Goal: Transaction & Acquisition: Subscribe to service/newsletter

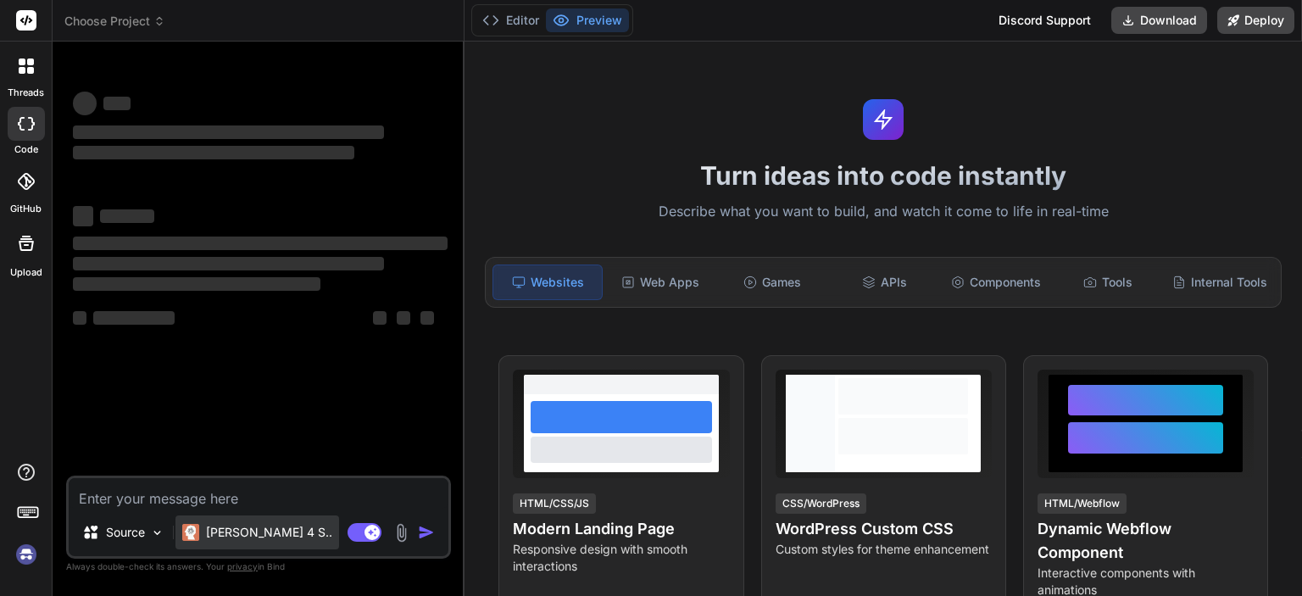
click at [241, 528] on p "Claude 4 S.." at bounding box center [269, 532] width 126 height 17
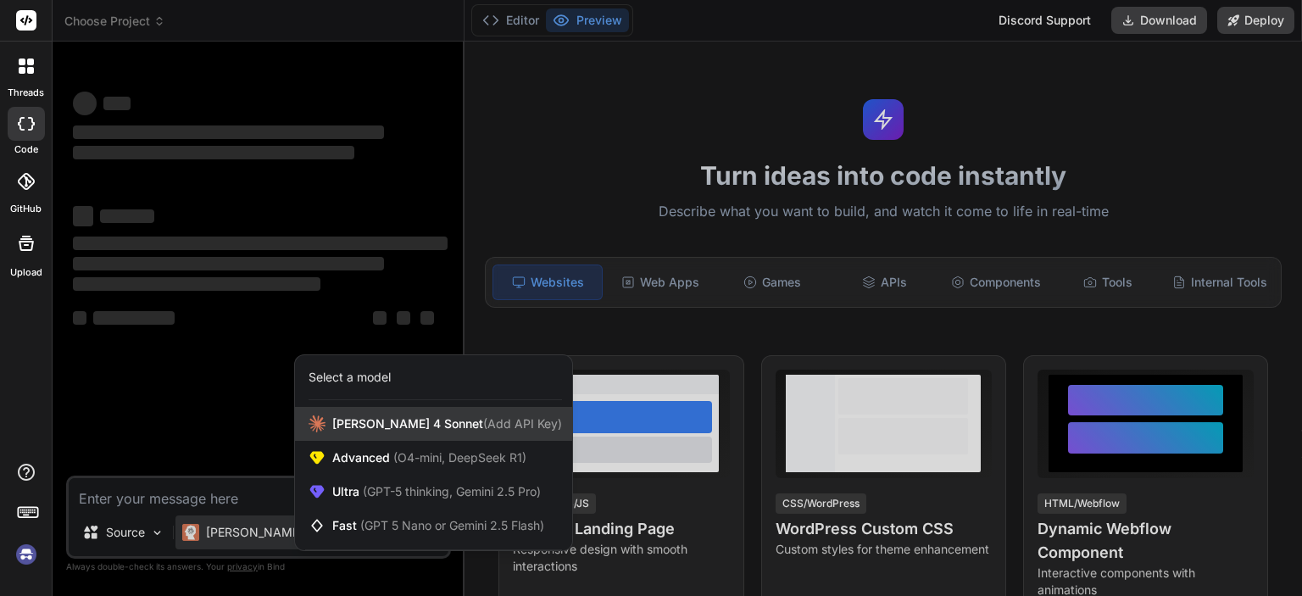
click at [387, 428] on span "Claude 4 Sonnet (Add API Key)" at bounding box center [447, 423] width 230 height 17
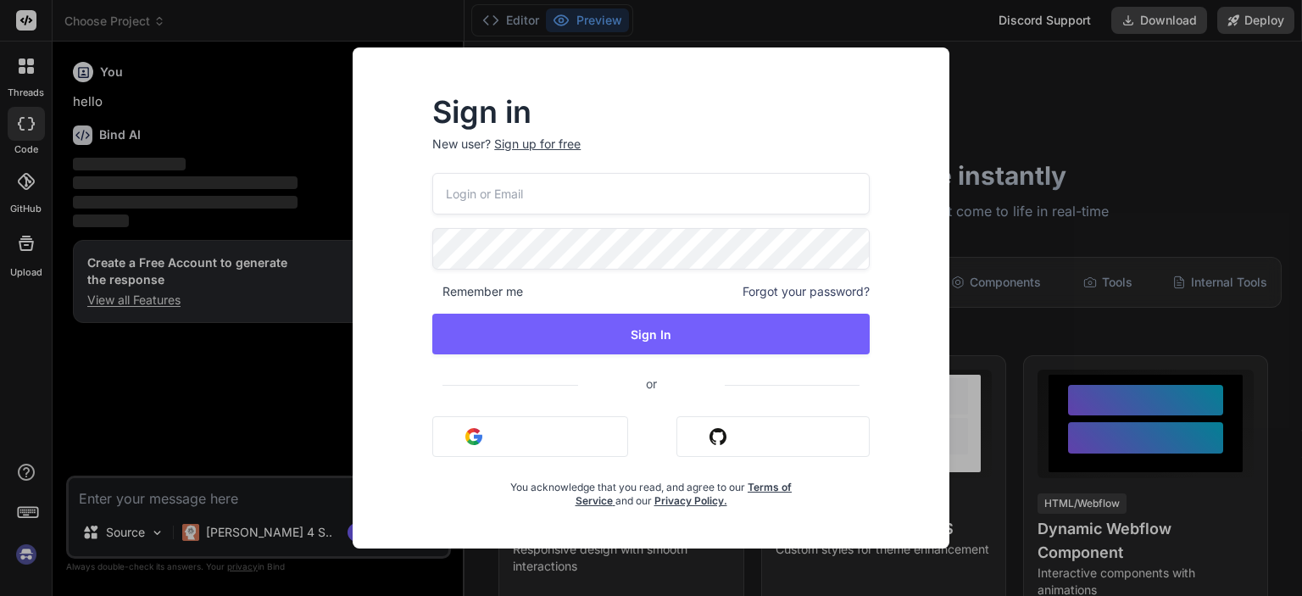
click at [543, 194] on input "email" at bounding box center [650, 194] width 437 height 42
type textarea "x"
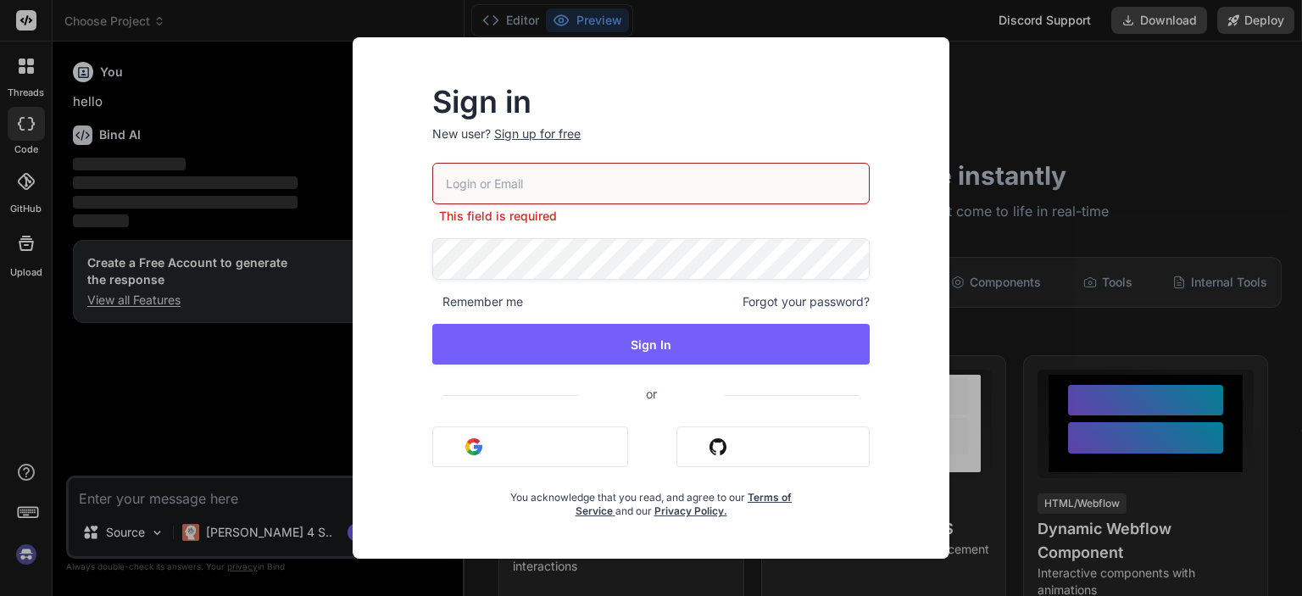
click at [673, 100] on h2 "Sign in" at bounding box center [650, 101] width 437 height 27
click at [781, 499] on link "Terms of Service" at bounding box center [684, 504] width 217 height 26
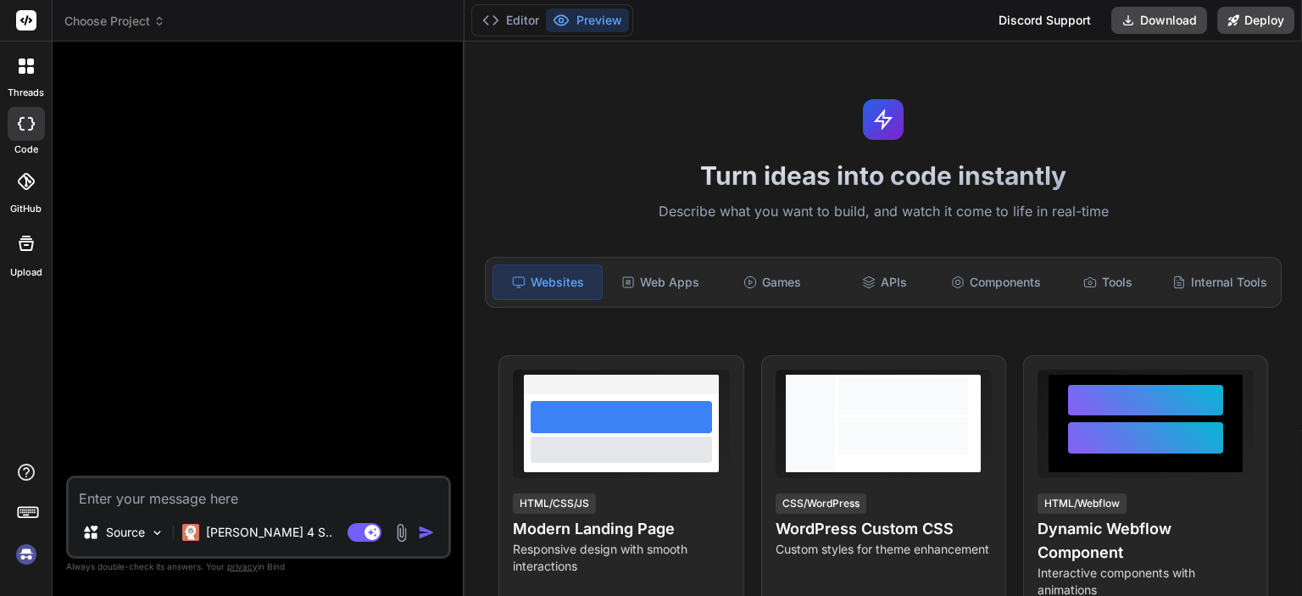
click at [18, 82] on div at bounding box center [26, 66] width 36 height 36
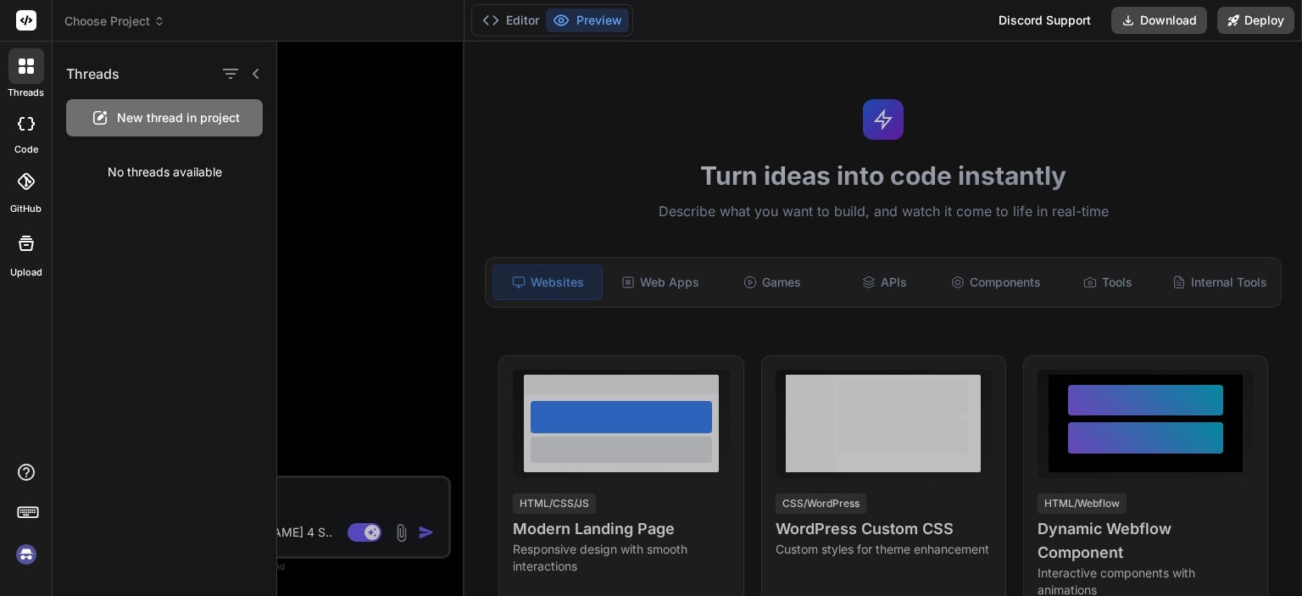
click at [361, 164] on div at bounding box center [789, 319] width 1025 height 554
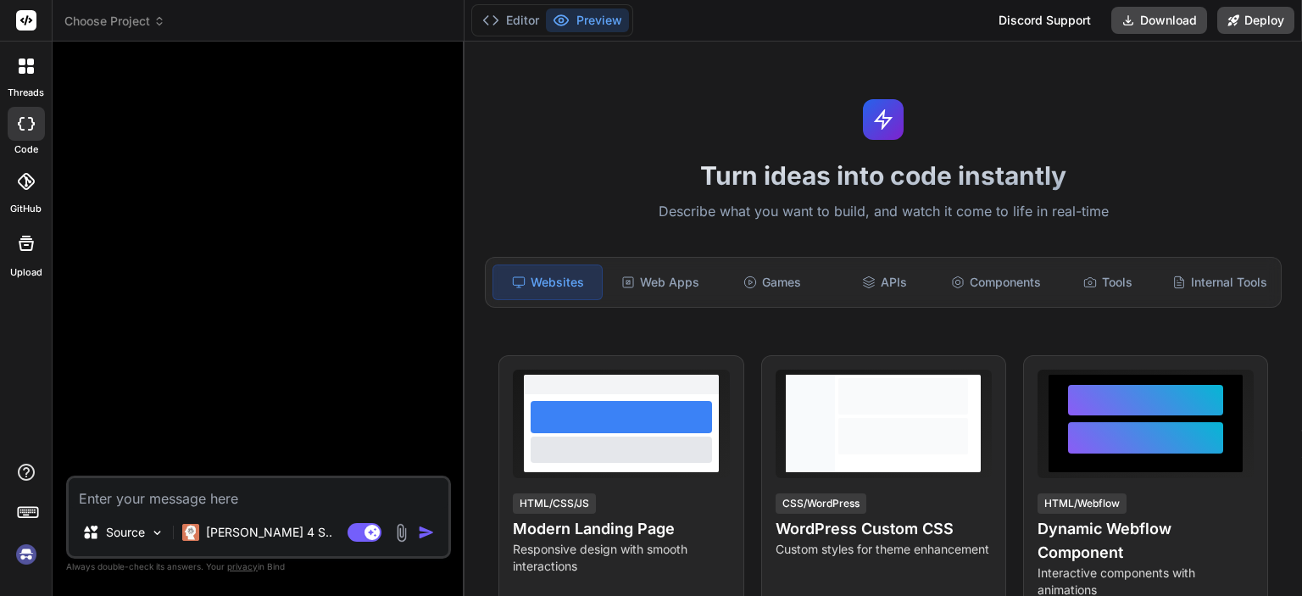
click at [1146, 34] on div "Editor Preview Discord Support Download Deploy" at bounding box center [884, 21] width 838 height 42
click at [1160, 22] on button "Download" at bounding box center [1159, 20] width 96 height 27
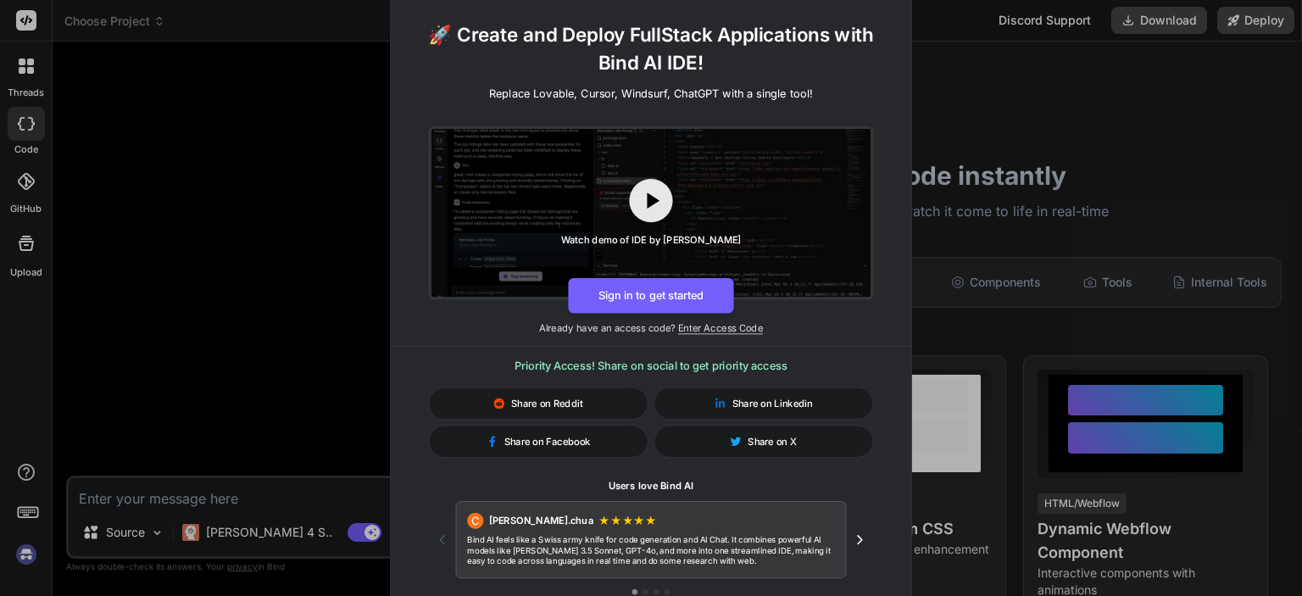
click at [677, 159] on div at bounding box center [651, 213] width 439 height 168
click at [666, 298] on button "Sign in to get started" at bounding box center [650, 296] width 165 height 36
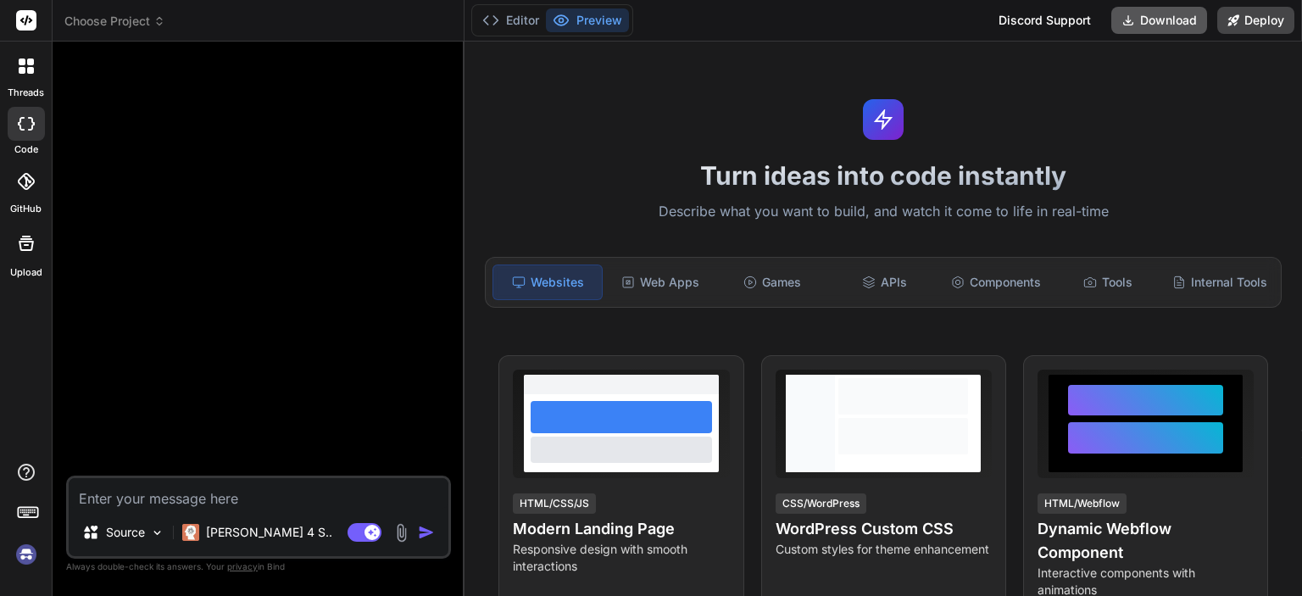
click at [1193, 19] on button "Download" at bounding box center [1159, 20] width 96 height 27
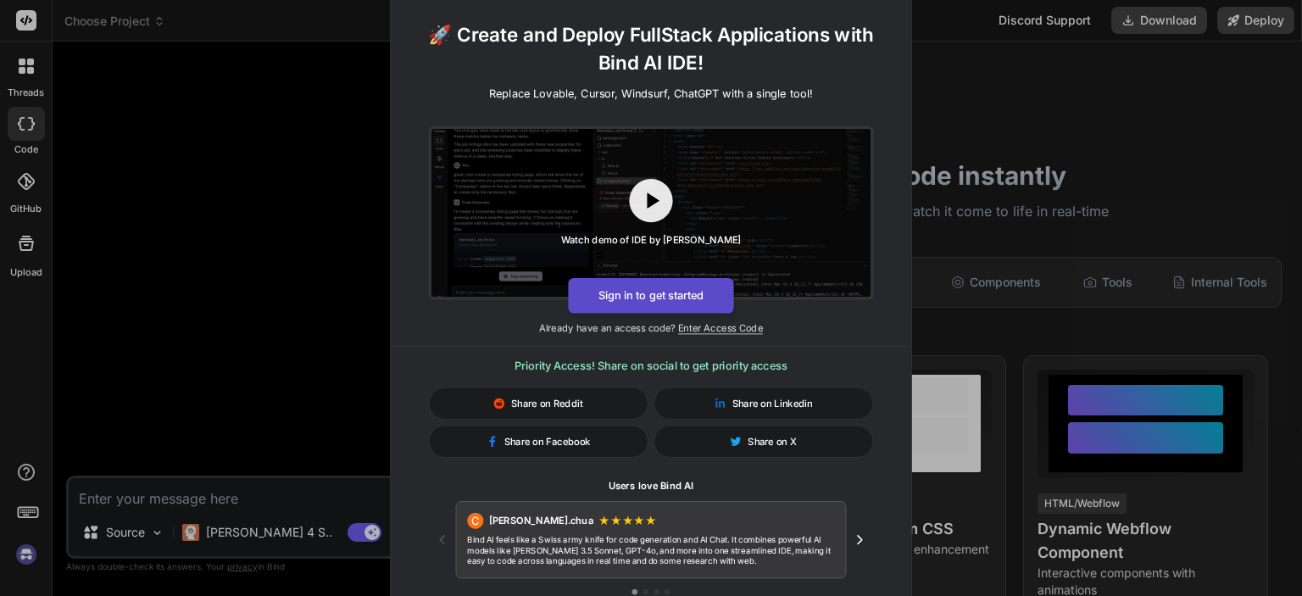
click at [669, 302] on button "Sign in to get started" at bounding box center [650, 296] width 165 height 36
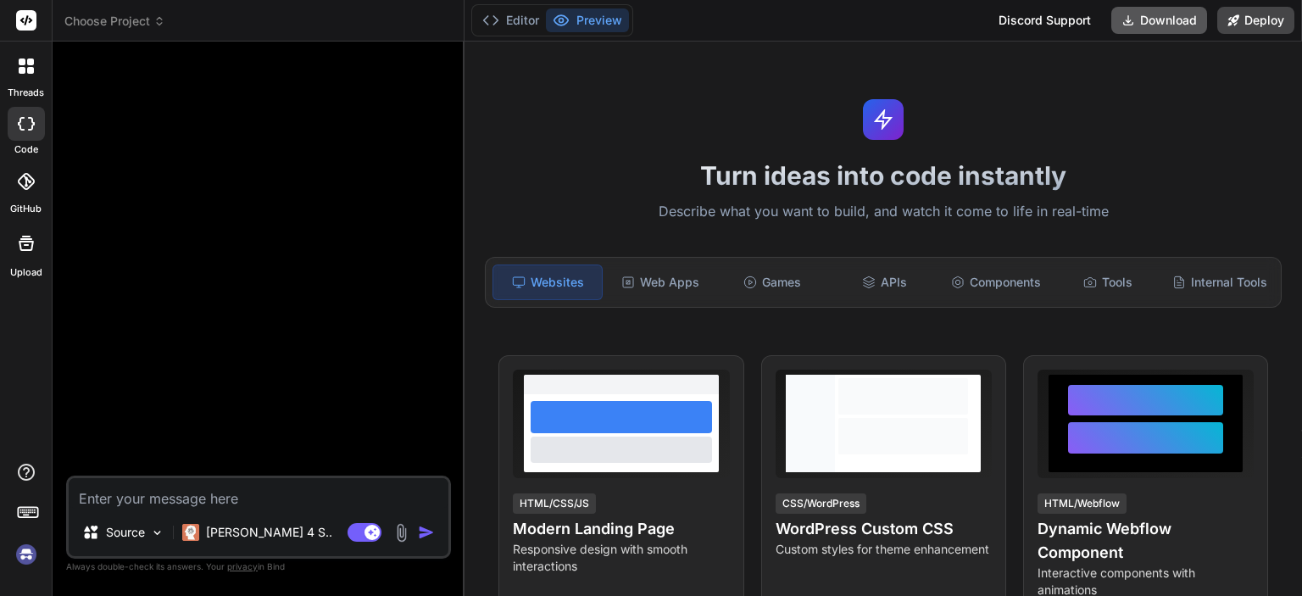
click at [1128, 19] on icon at bounding box center [1128, 20] width 9 height 9
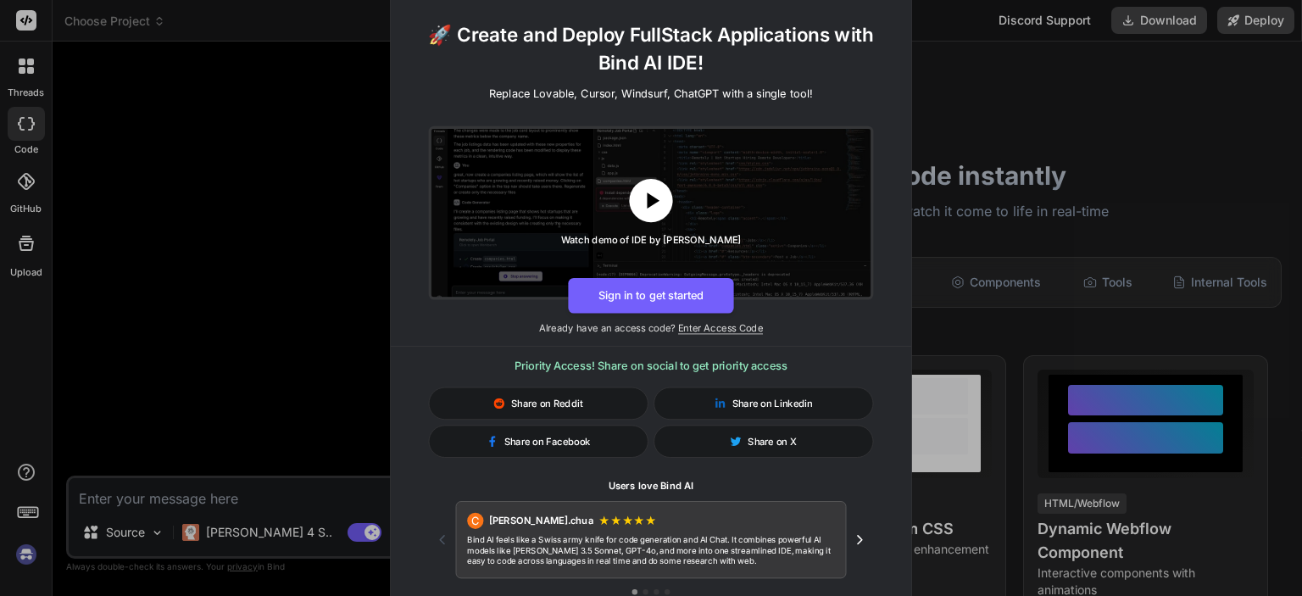
click at [649, 199] on icon at bounding box center [653, 200] width 13 height 16
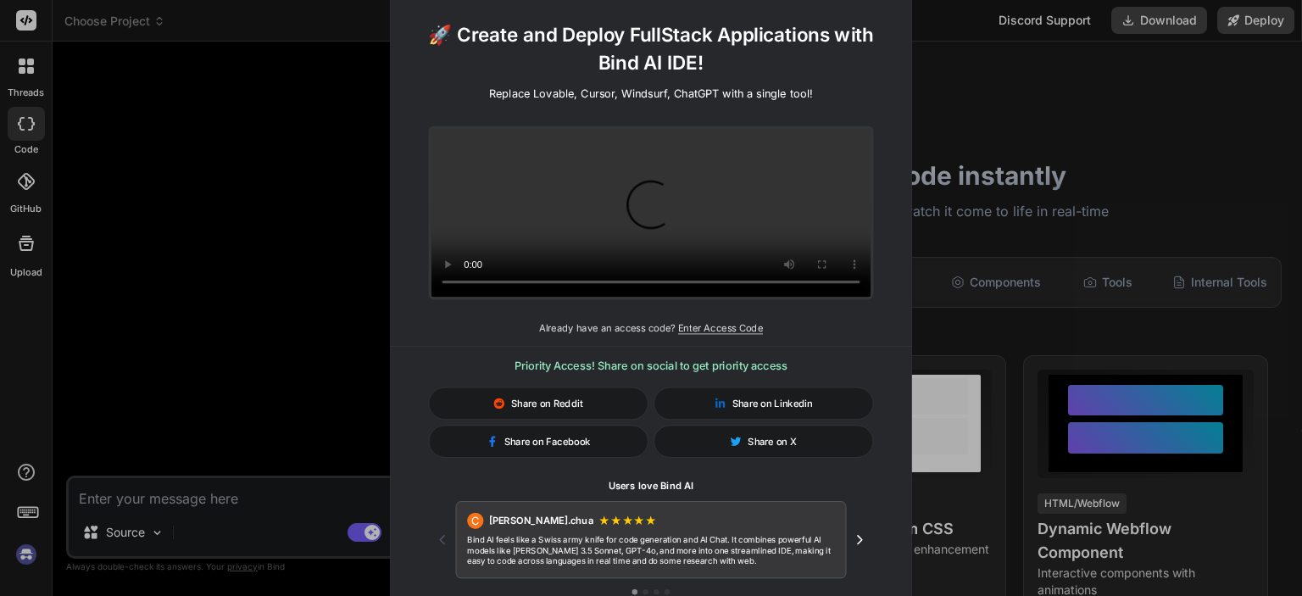
type textarea "x"
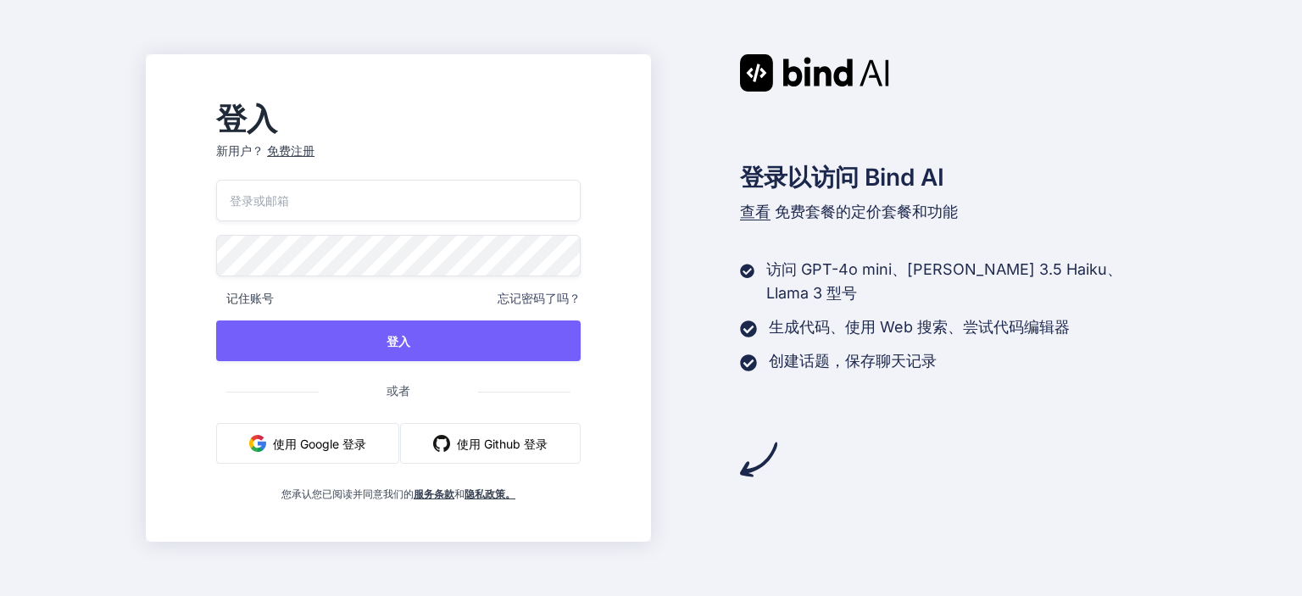
click at [312, 159] on p "新用户？ 免费注册" at bounding box center [398, 160] width 365 height 37
click at [314, 154] on font "免费注册" at bounding box center [290, 150] width 47 height 14
click at [315, 148] on font "免费注册" at bounding box center [290, 150] width 47 height 14
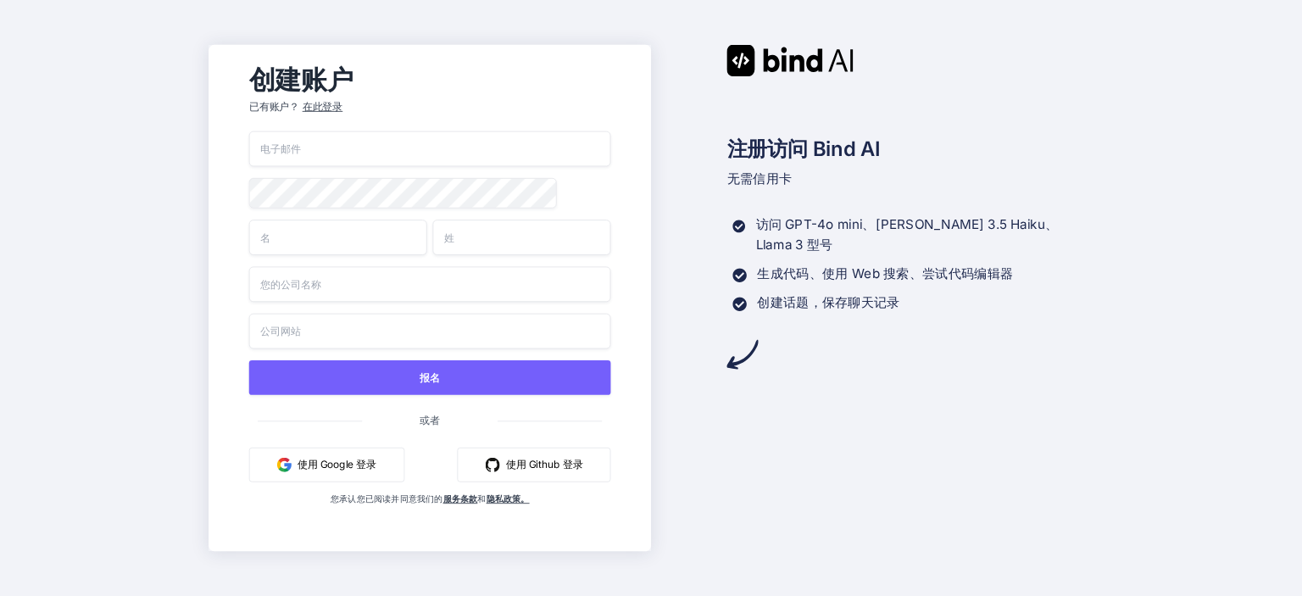
click at [397, 170] on div "报名 或者 使用 Google 登录 使用 Github 登录 您承认您已阅读并同意我们的 服务条款 和 隐私政策。" at bounding box center [429, 335] width 362 height 409
click at [359, 149] on input "email" at bounding box center [429, 149] width 362 height 36
paste input "muvuhhjtm@htx.qzz.io"
type input "muvuhhjtm@htx.qzz.io"
type input "web"
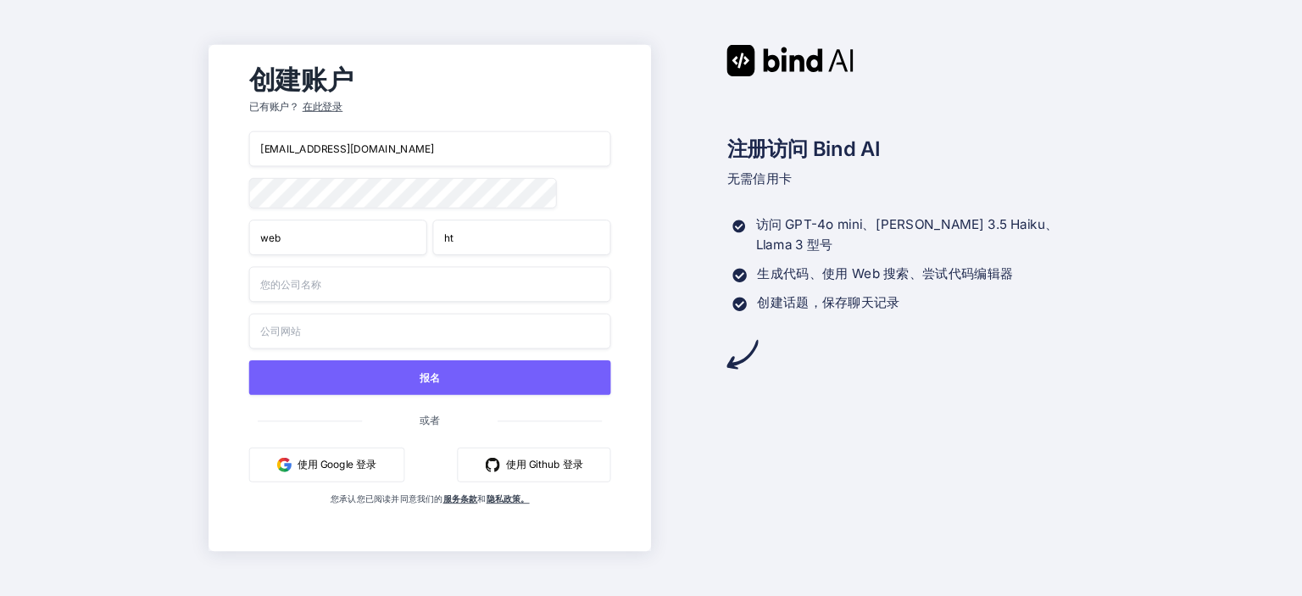
type input "ht"
type input "kiccc"
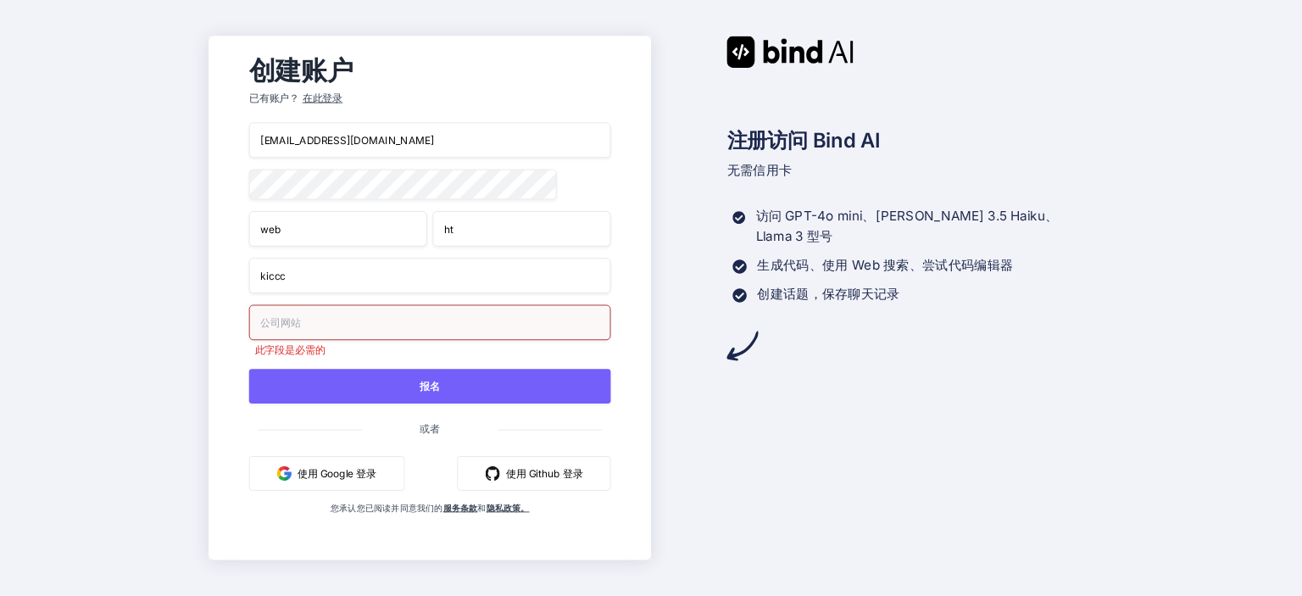
drag, startPoint x: 434, startPoint y: 383, endPoint x: 326, endPoint y: 366, distance: 109.8
click at [326, 366] on div "muvuhhjtm@htx.qzz.io web ht kiccc 此字段是必需的 报名 或者 使用 Google 登录 使用 Github 登录 您承认您已…" at bounding box center [429, 336] width 362 height 426
click at [331, 326] on input "text" at bounding box center [429, 322] width 362 height 36
click at [317, 287] on input "kiccc" at bounding box center [429, 276] width 362 height 36
click at [322, 281] on input "kiccc" at bounding box center [429, 276] width 362 height 36
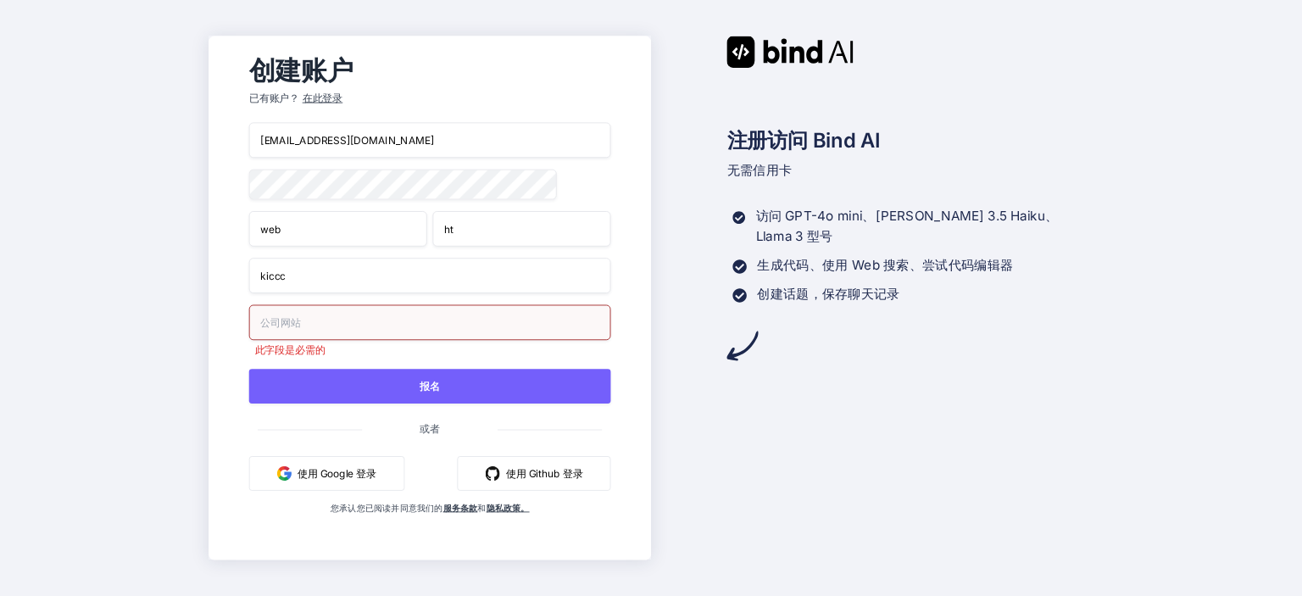
click at [322, 281] on input "kiccc" at bounding box center [429, 276] width 362 height 36
click at [414, 103] on div "创建账户 已有账户？ 在此登录" at bounding box center [429, 84] width 362 height 75
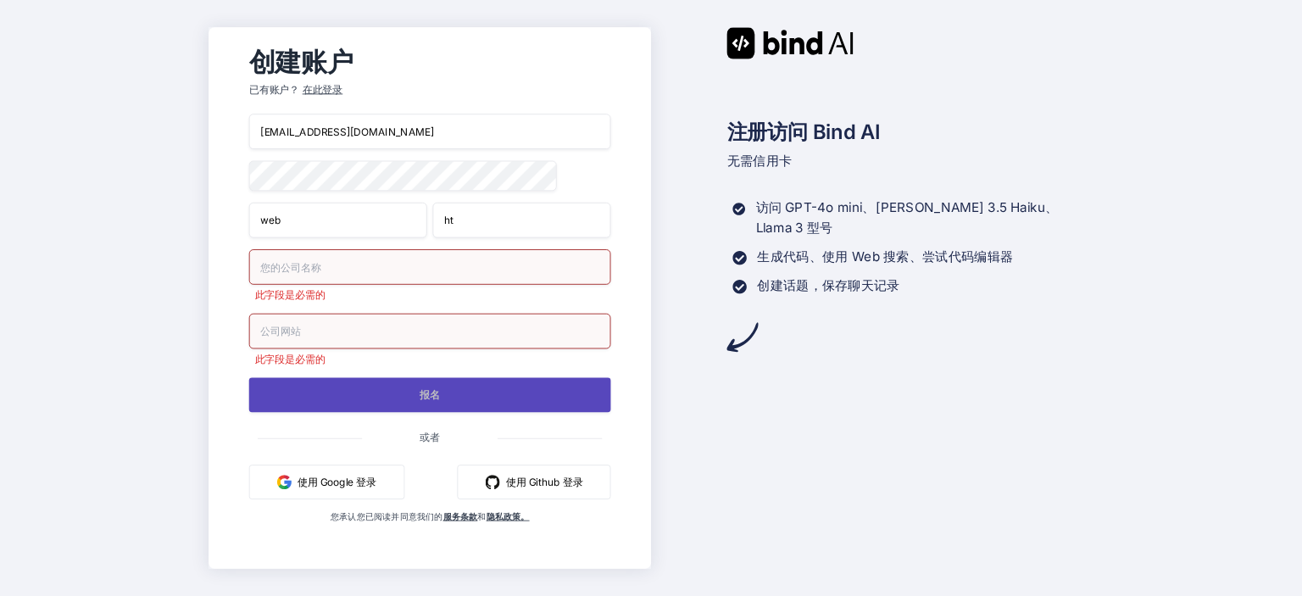
click at [409, 409] on button "报名" at bounding box center [429, 394] width 362 height 35
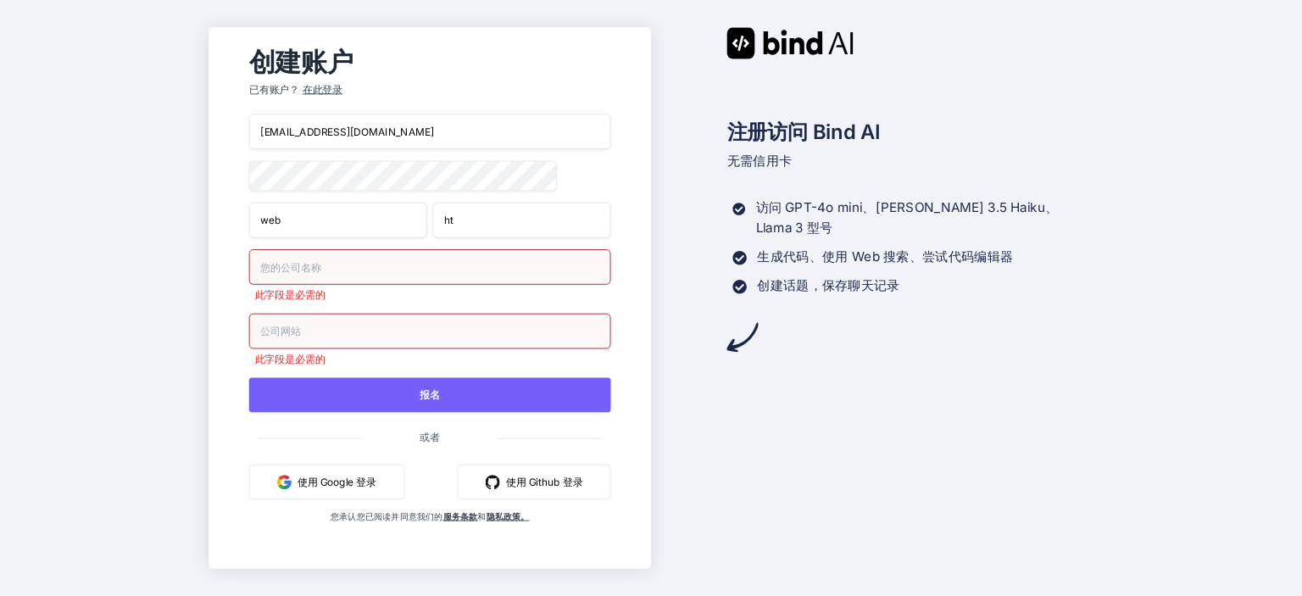
click at [423, 439] on font "或者" at bounding box center [430, 437] width 20 height 12
click at [334, 88] on font "在此登录" at bounding box center [322, 89] width 41 height 12
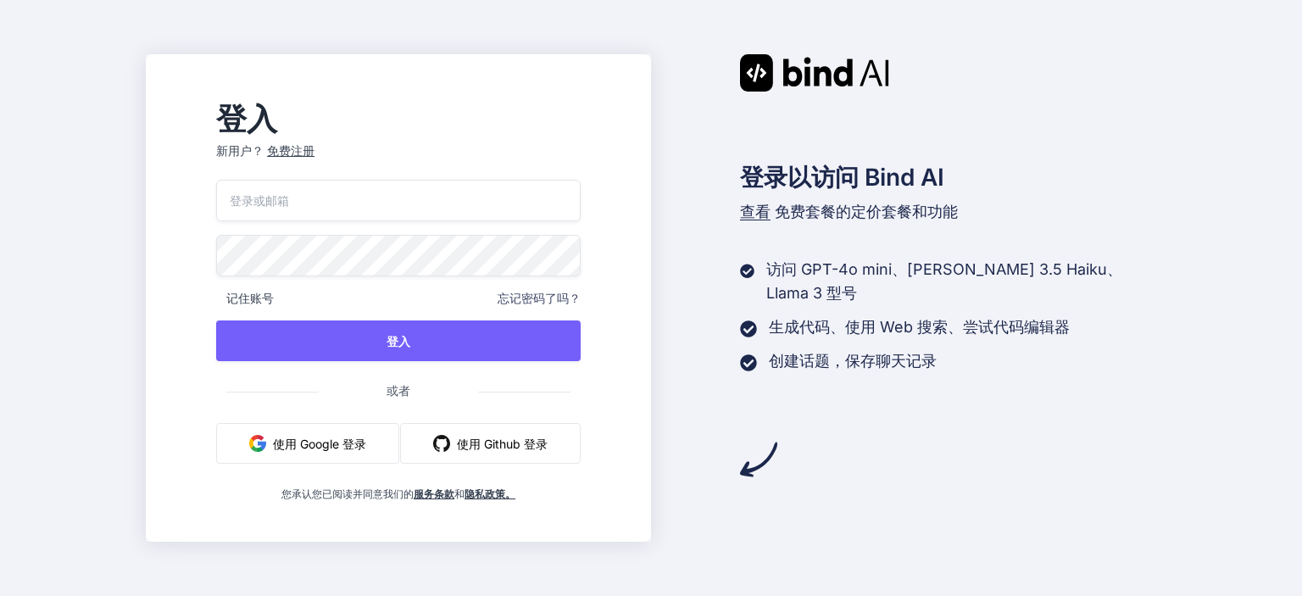
click at [450, 440] on img "button" at bounding box center [441, 443] width 17 height 17
click at [512, 443] on font "使用 Github 登录" at bounding box center [502, 444] width 91 height 14
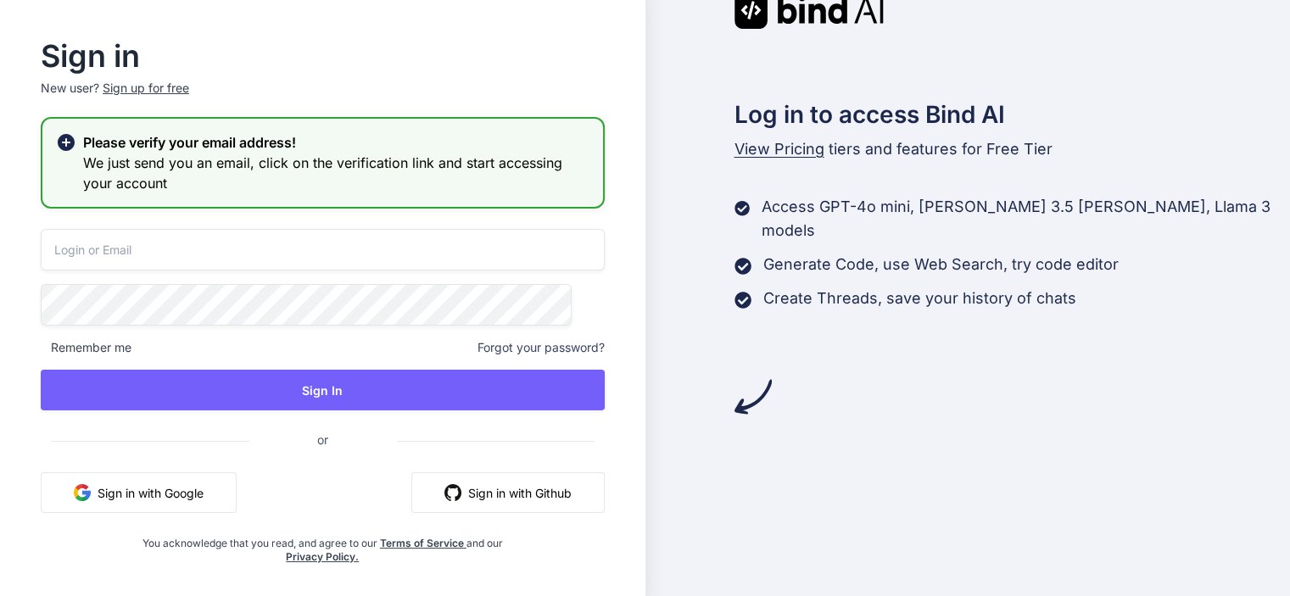
click at [520, 483] on button "Sign in with Github" at bounding box center [507, 492] width 193 height 41
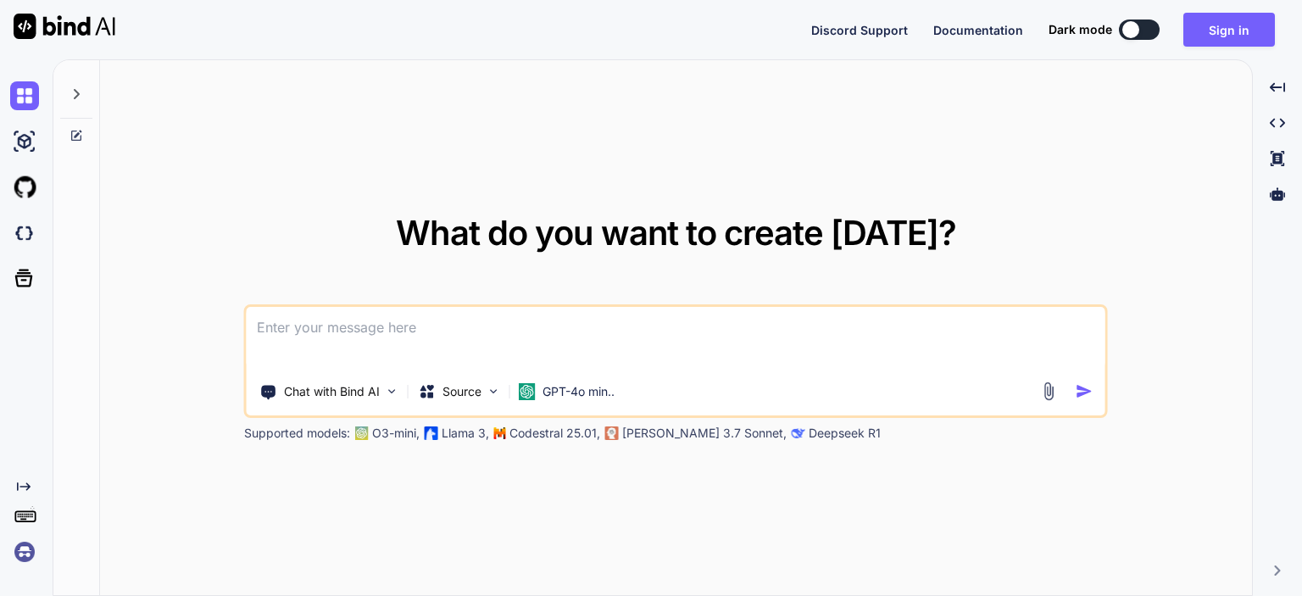
click at [84, 90] on div at bounding box center [76, 89] width 32 height 58
type textarea "x"
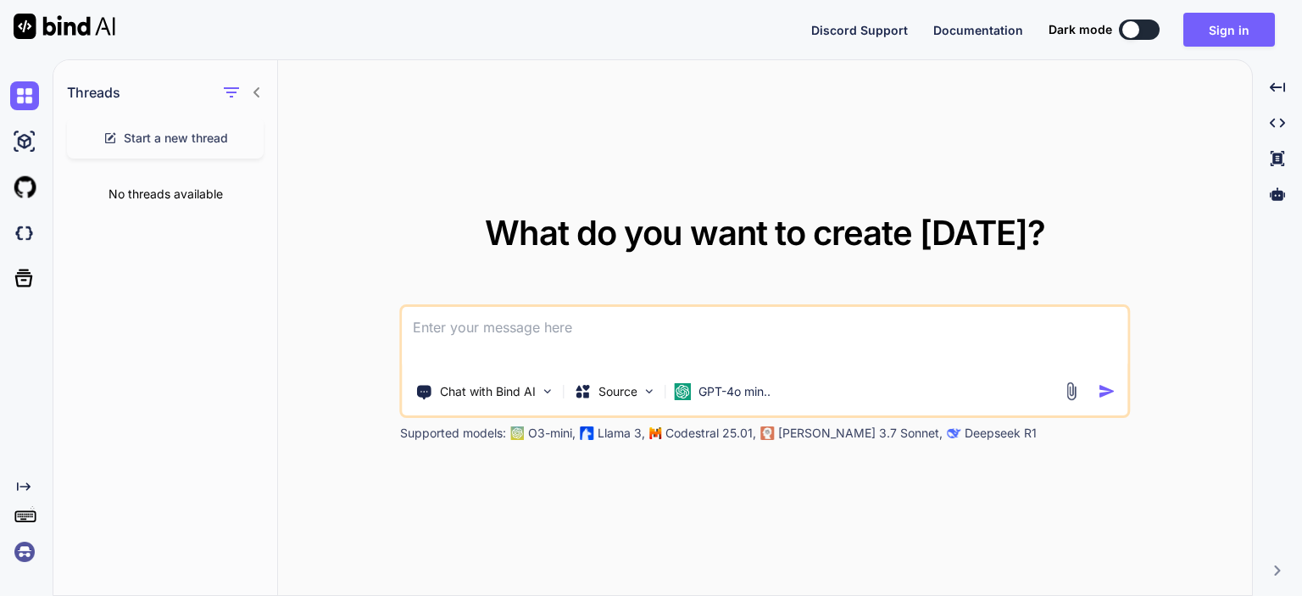
click at [635, 323] on textarea at bounding box center [765, 338] width 725 height 63
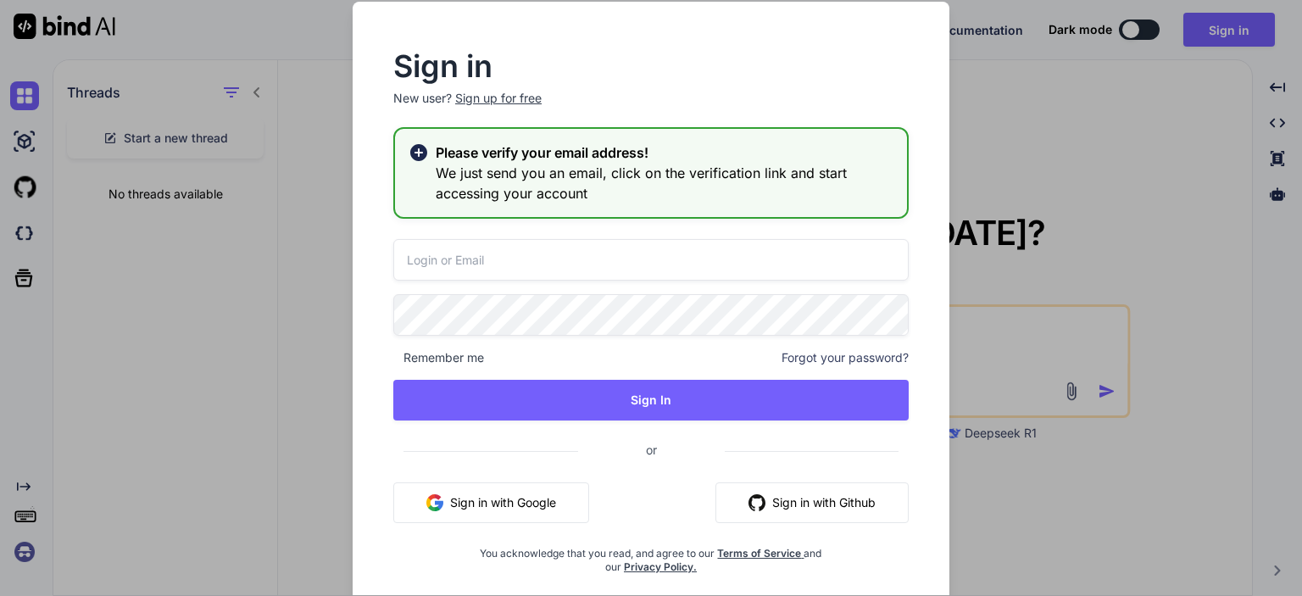
click at [557, 265] on input "email" at bounding box center [650, 260] width 515 height 42
click at [487, 104] on div "Sign up for free" at bounding box center [498, 98] width 86 height 17
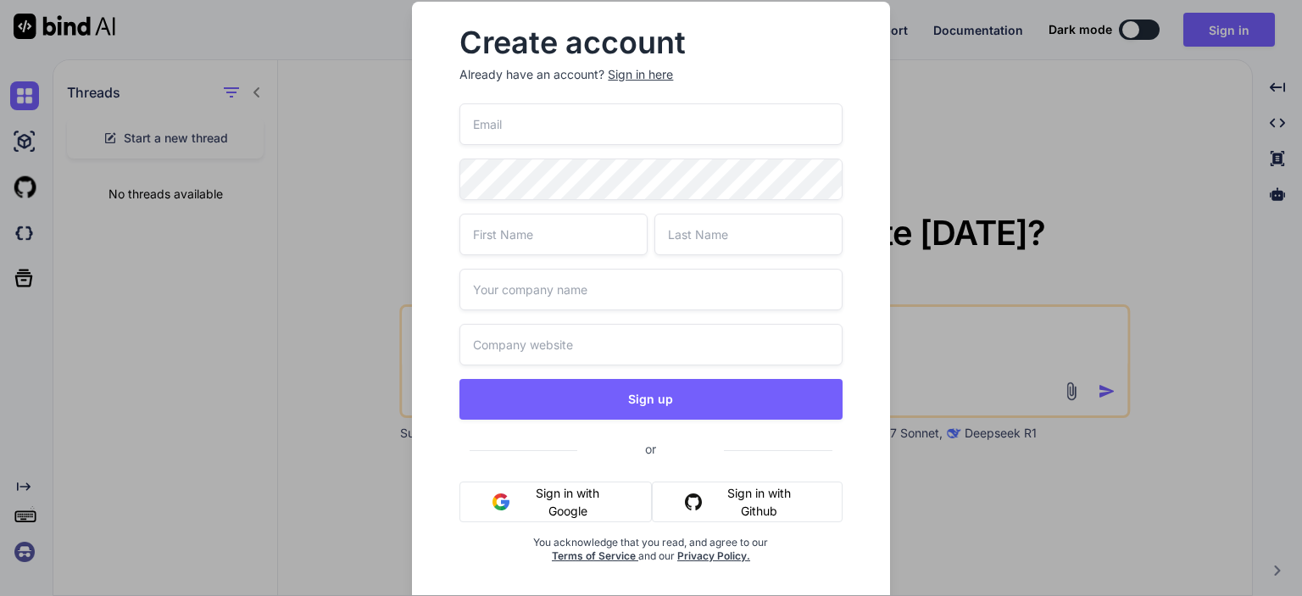
click at [578, 234] on input "text" at bounding box center [554, 235] width 188 height 42
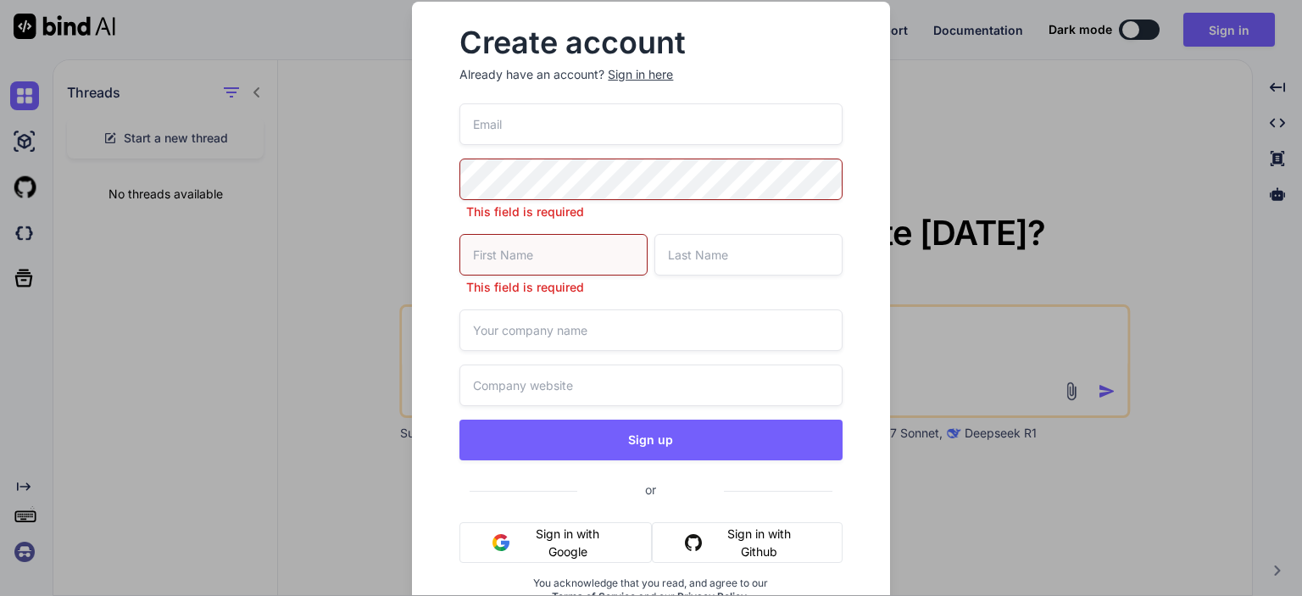
click at [631, 133] on input "email" at bounding box center [651, 124] width 382 height 42
click at [724, 243] on div "This field is required This field is required Sign up or Sign in with Google Si…" at bounding box center [651, 373] width 382 height 541
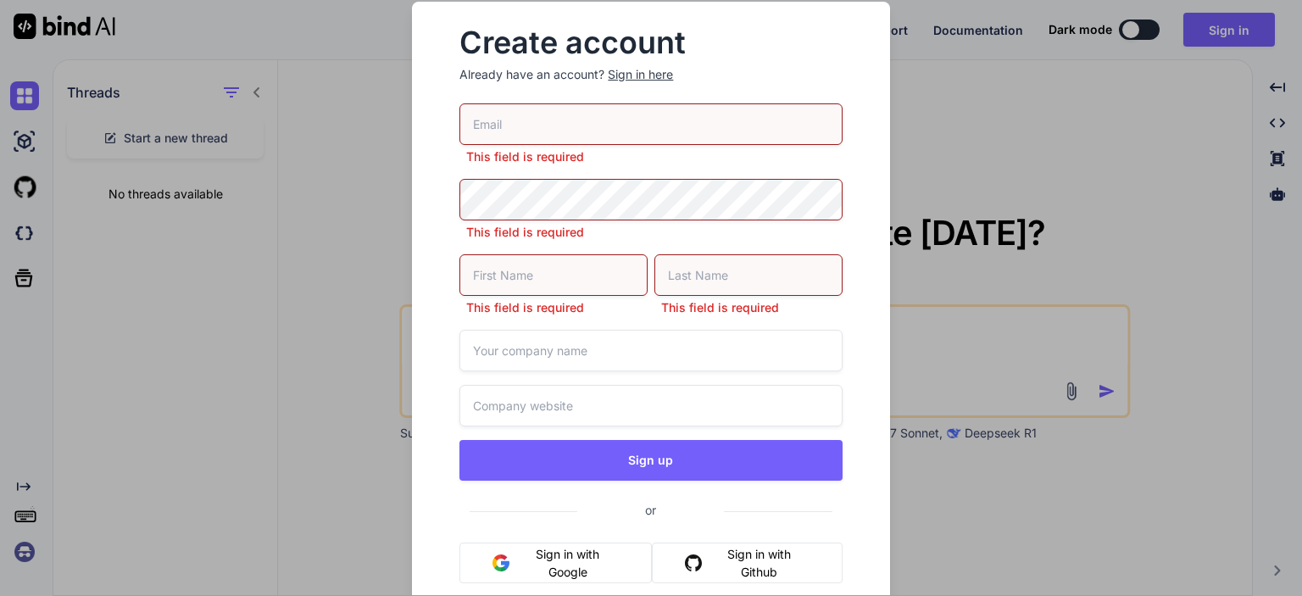
click at [644, 512] on span "or" at bounding box center [650, 510] width 147 height 42
click at [799, 565] on button "Sign in with Github" at bounding box center [747, 563] width 190 height 41
